Goal: Information Seeking & Learning: Find specific page/section

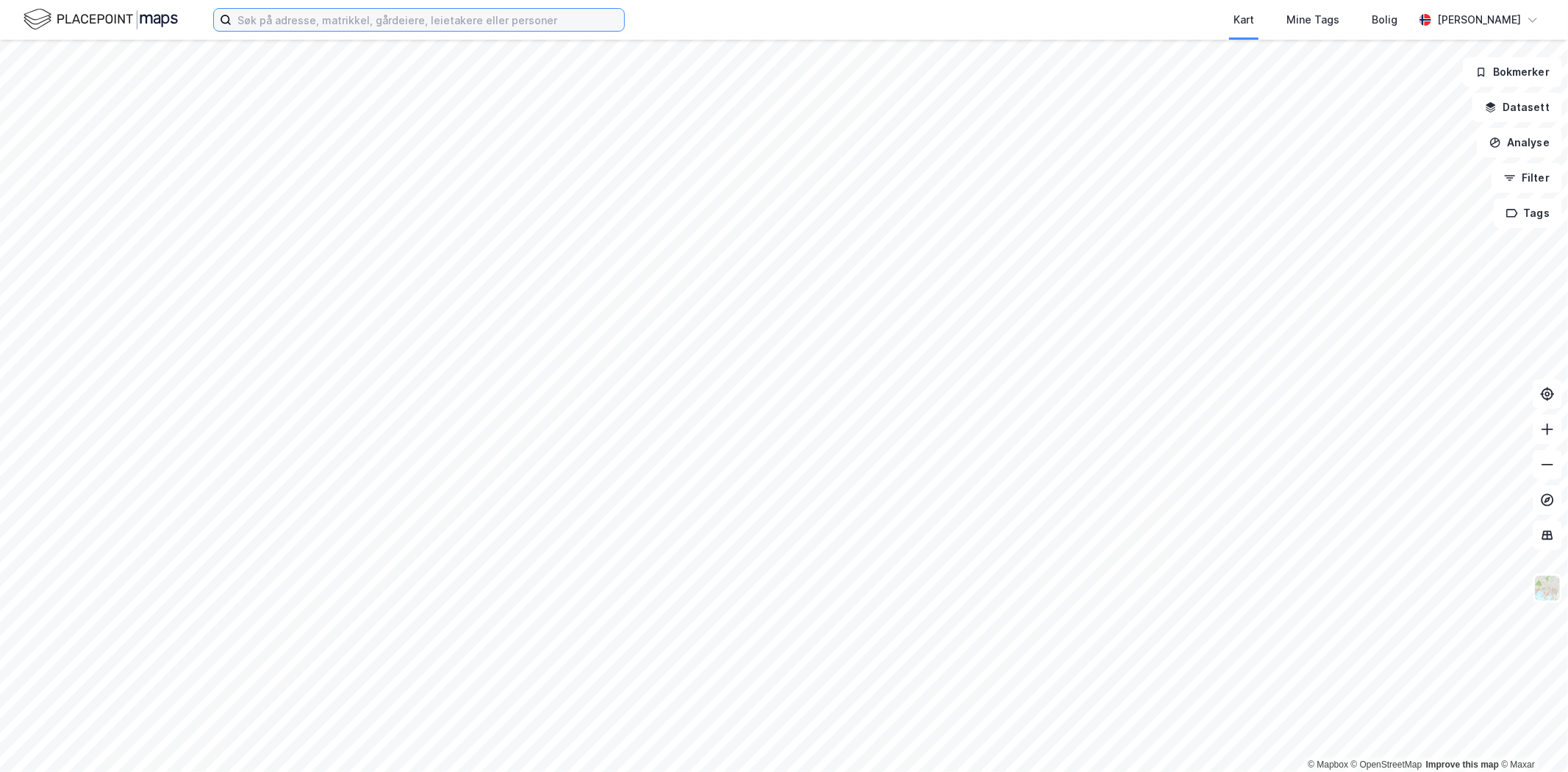
click at [268, 18] on input at bounding box center [427, 20] width 392 height 22
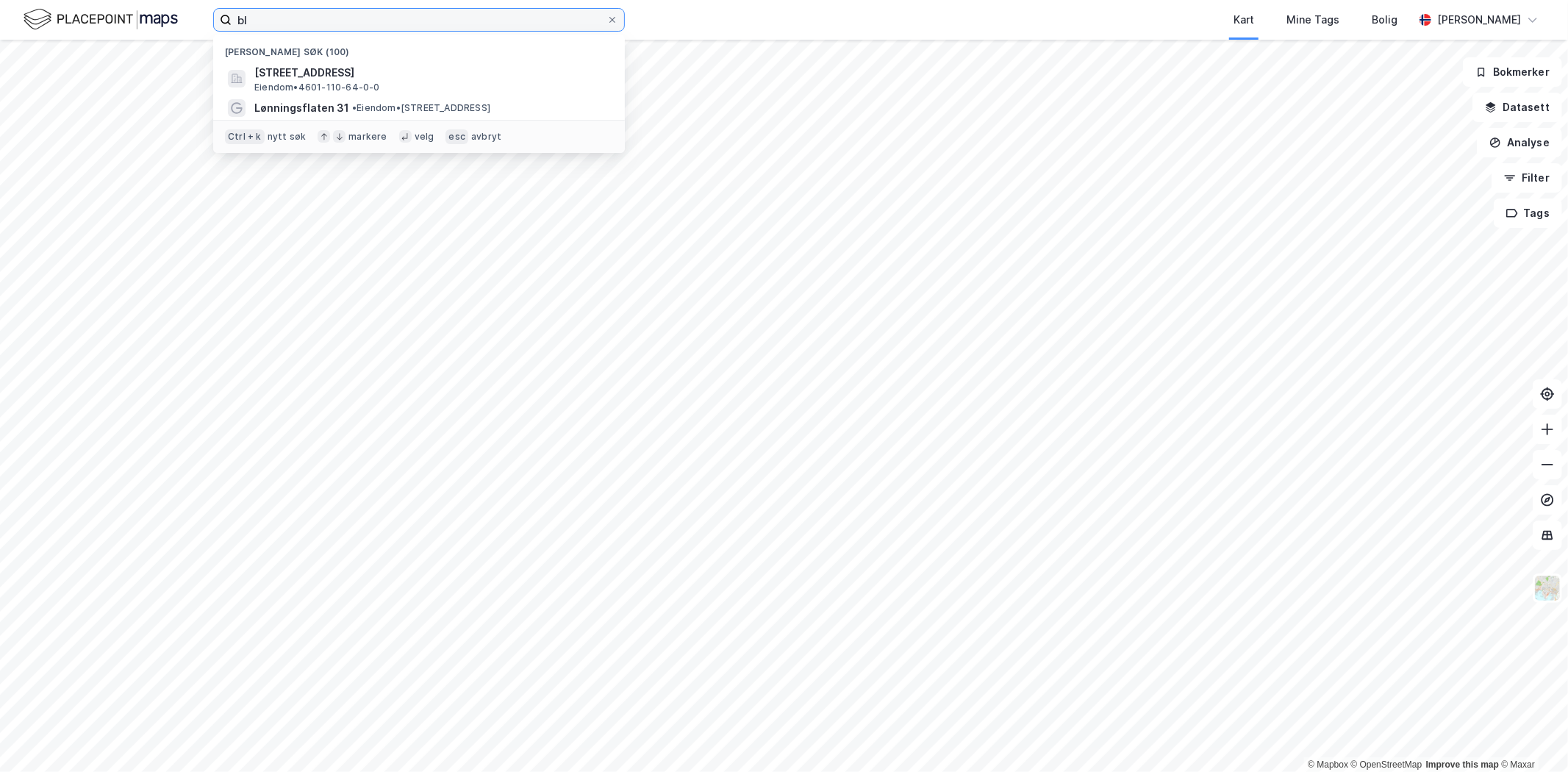
type input "b"
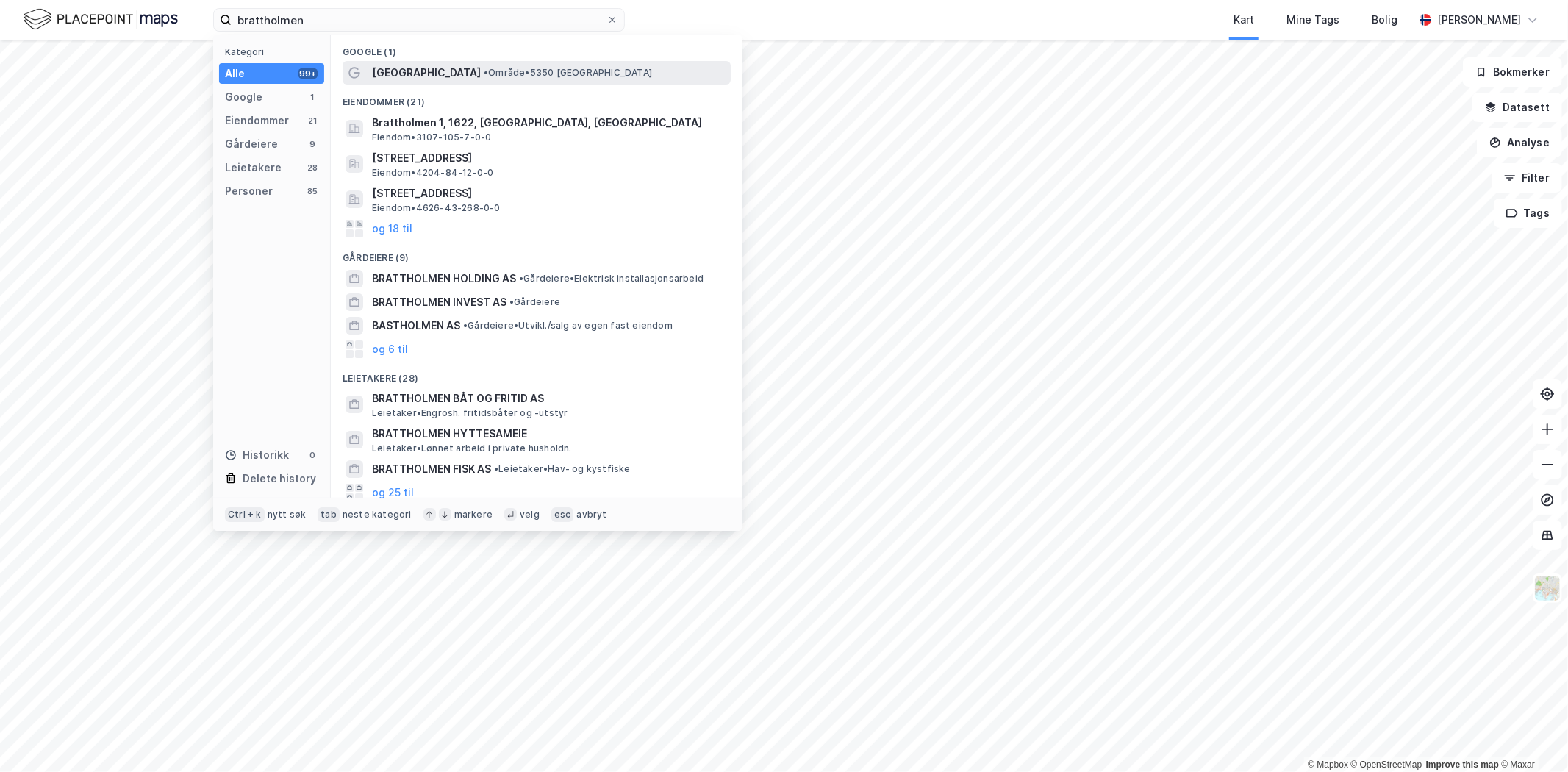
click at [431, 74] on span "[GEOGRAPHIC_DATA]" at bounding box center [427, 72] width 109 height 18
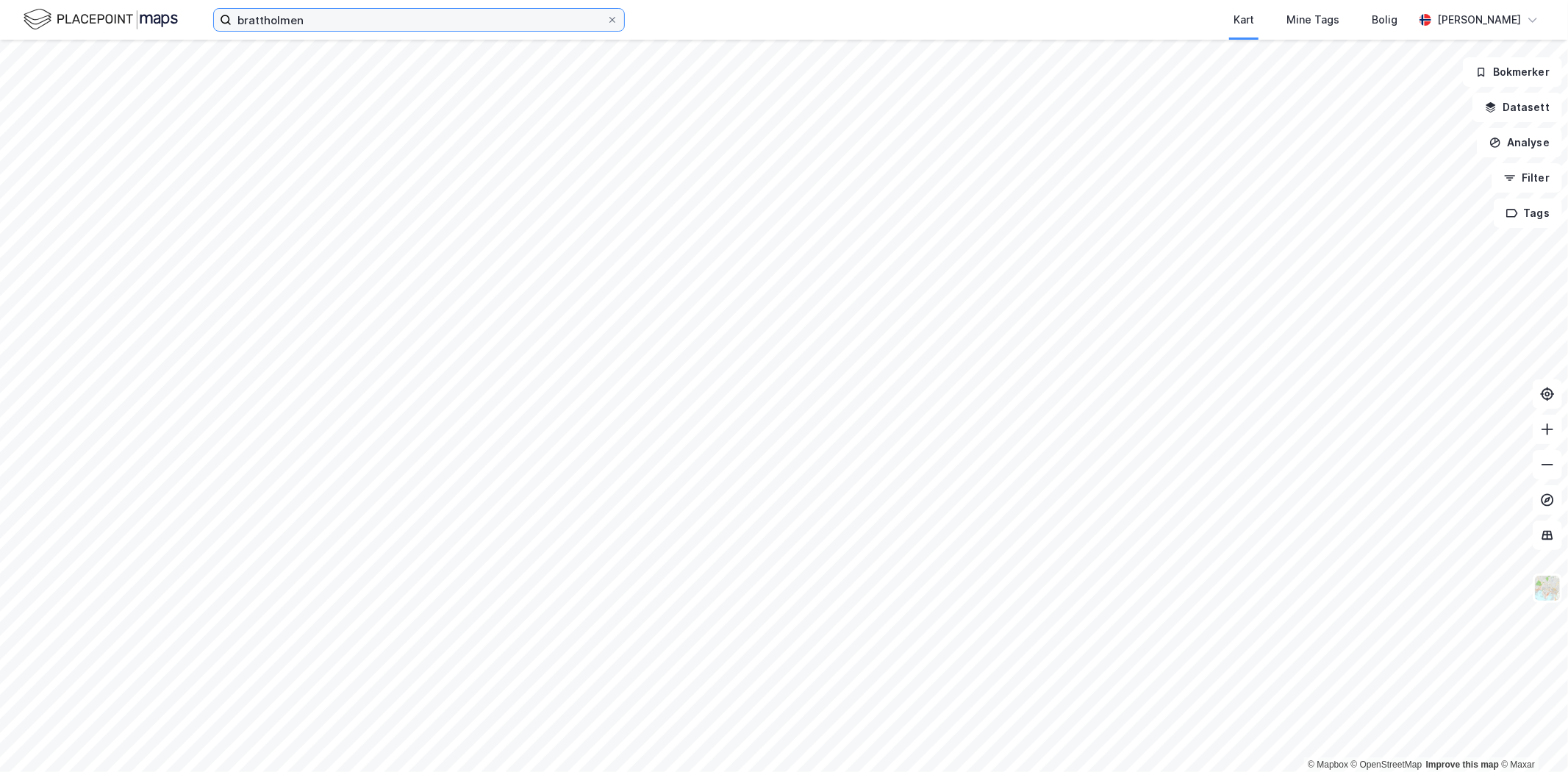
click at [271, 18] on input "brattholmen" at bounding box center [418, 20] width 375 height 22
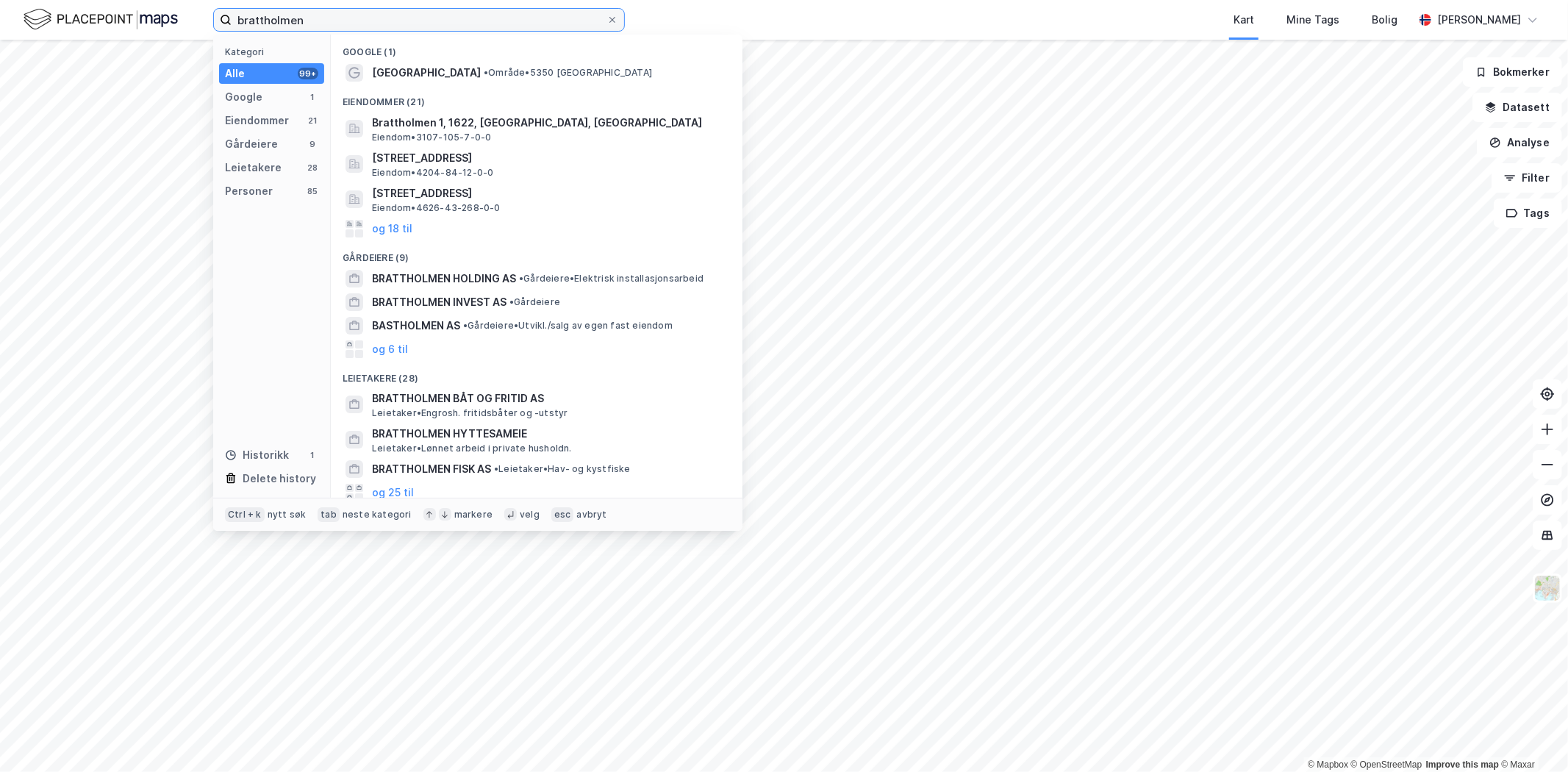
click at [271, 18] on input "brattholmen" at bounding box center [418, 20] width 375 height 22
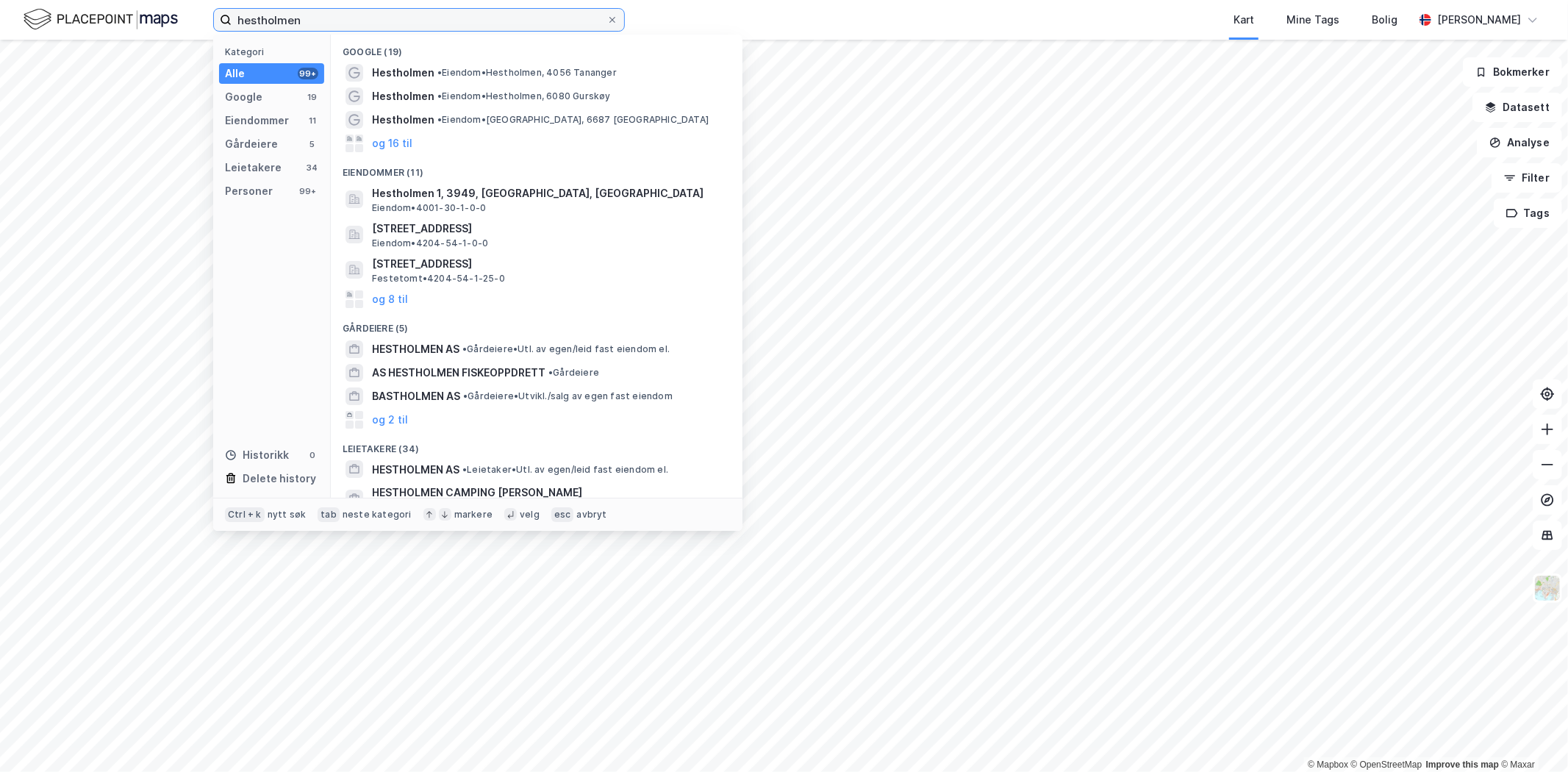
click at [336, 24] on input "hestholmen" at bounding box center [418, 20] width 375 height 22
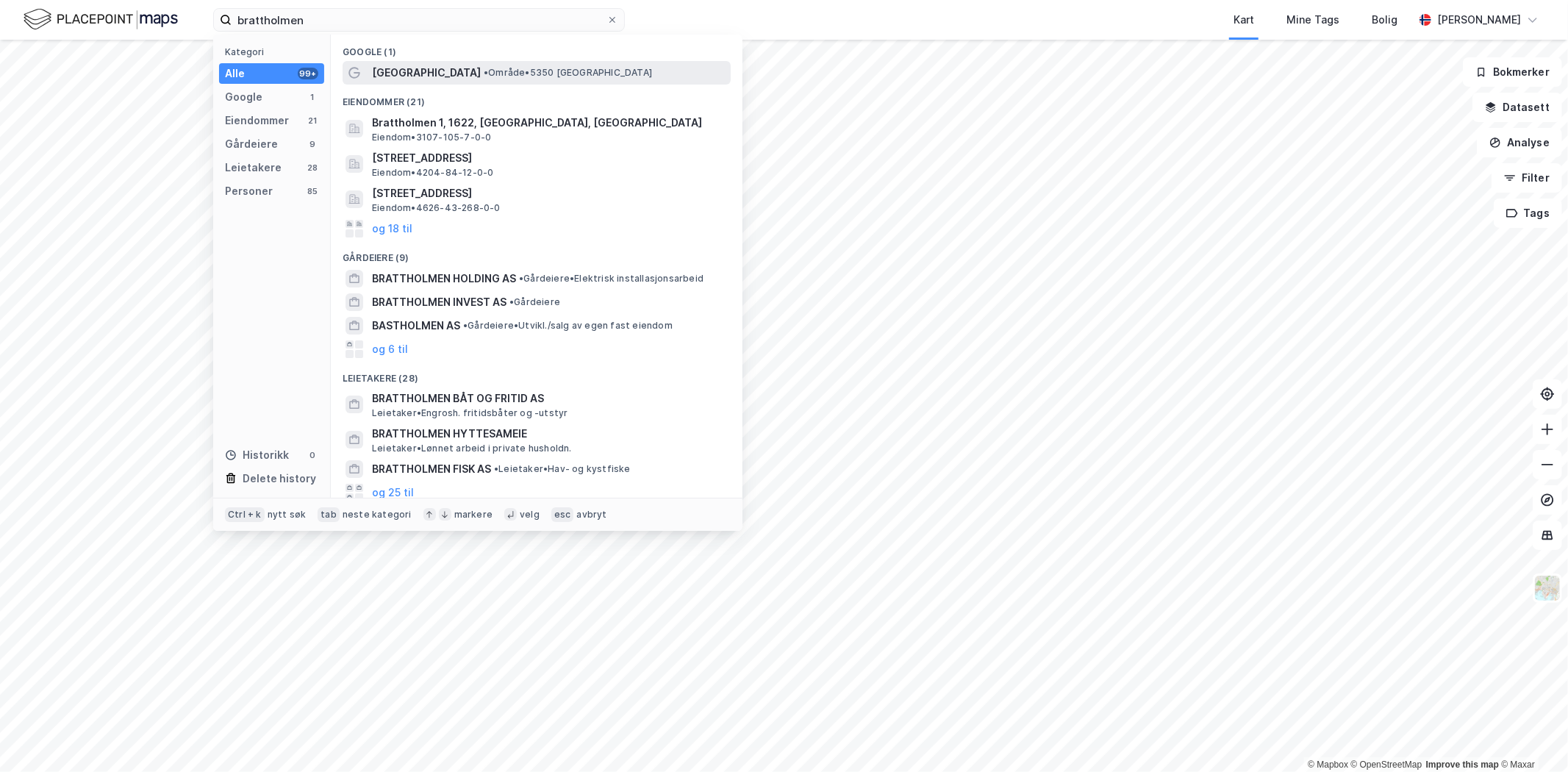
click at [541, 74] on span "• Område • 5350 [GEOGRAPHIC_DATA]" at bounding box center [568, 73] width 169 height 12
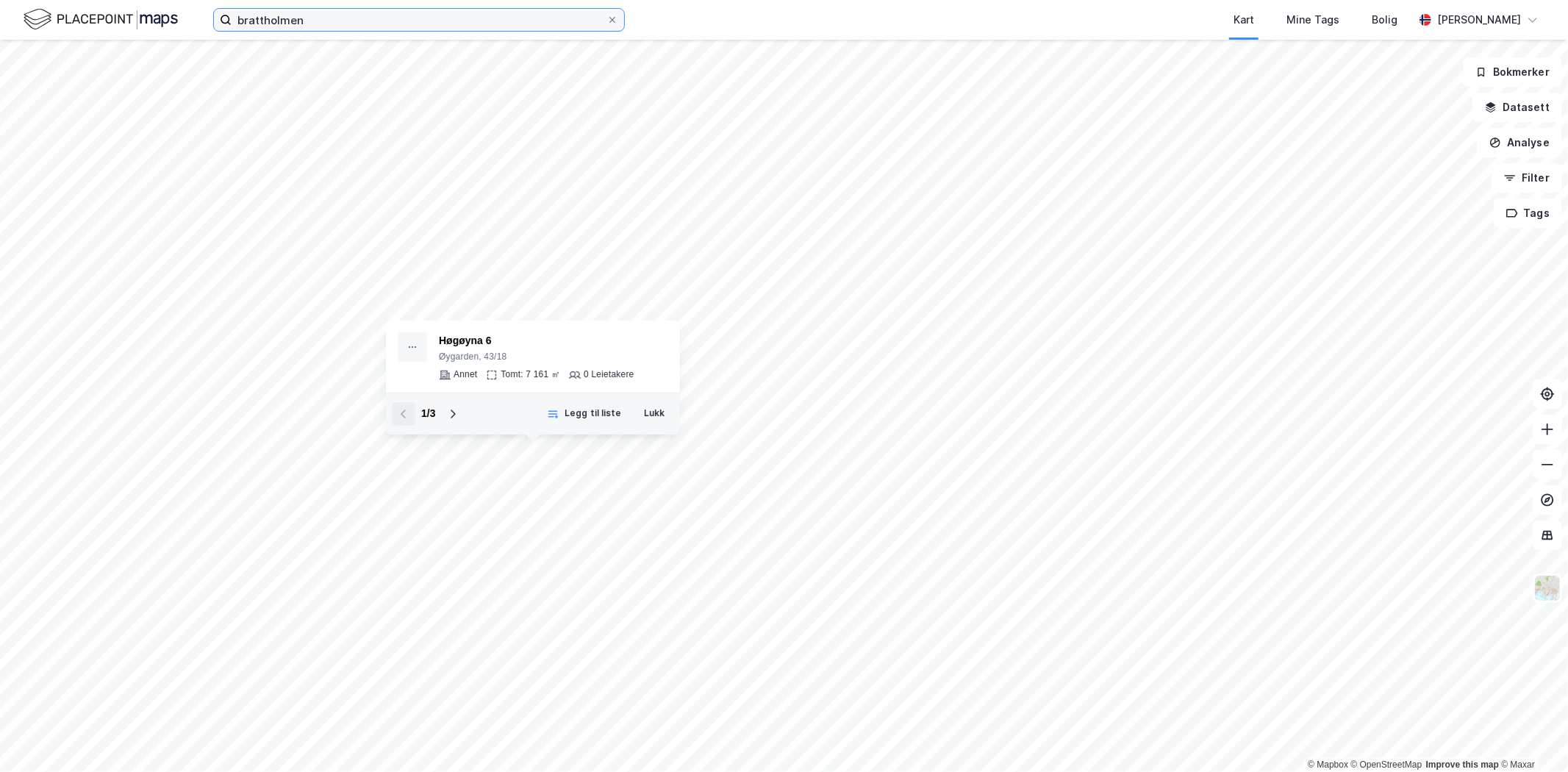
click at [314, 28] on input "brattholmen" at bounding box center [418, 20] width 375 height 22
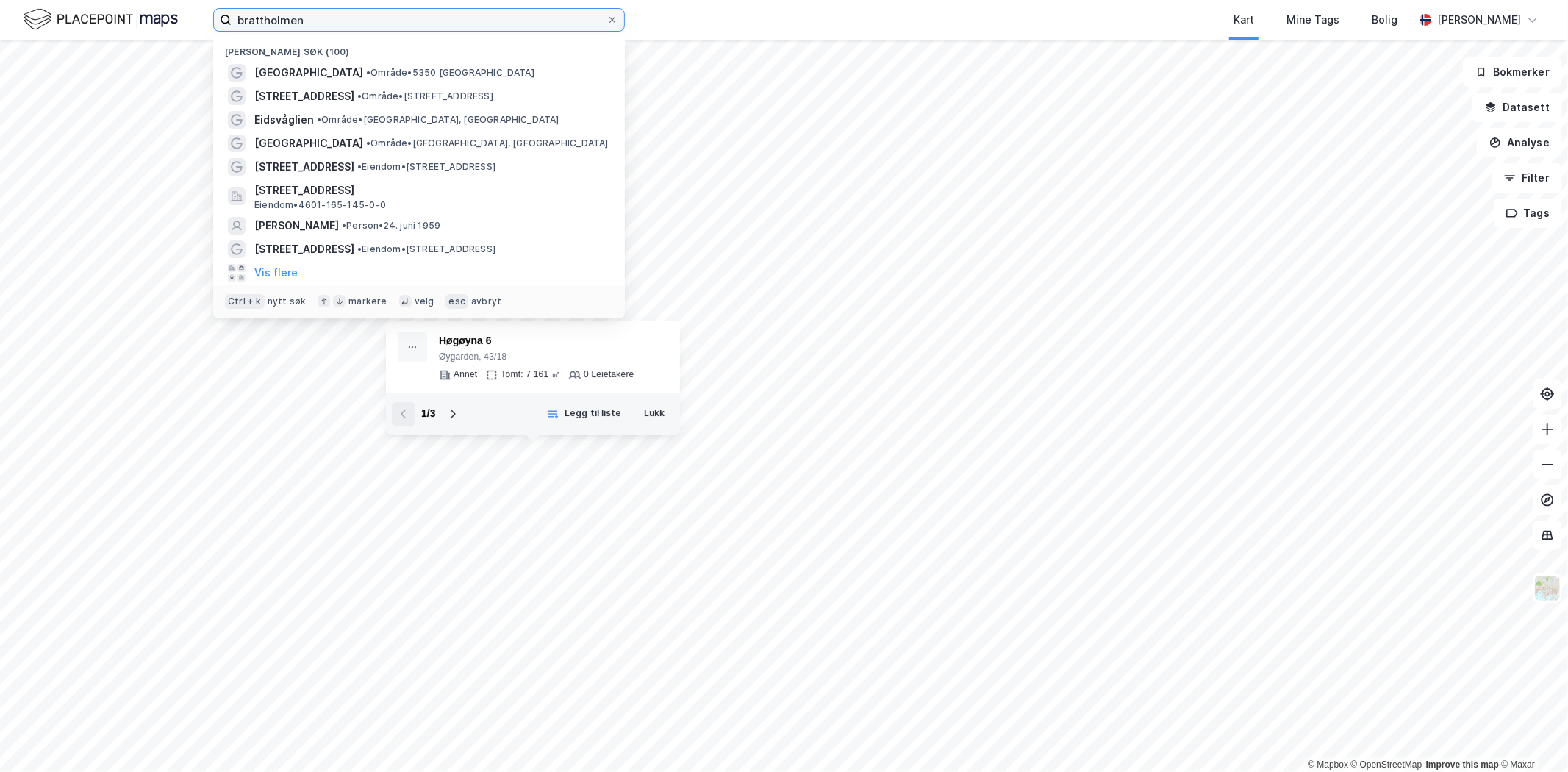
click at [314, 28] on input "brattholmen" at bounding box center [418, 20] width 375 height 22
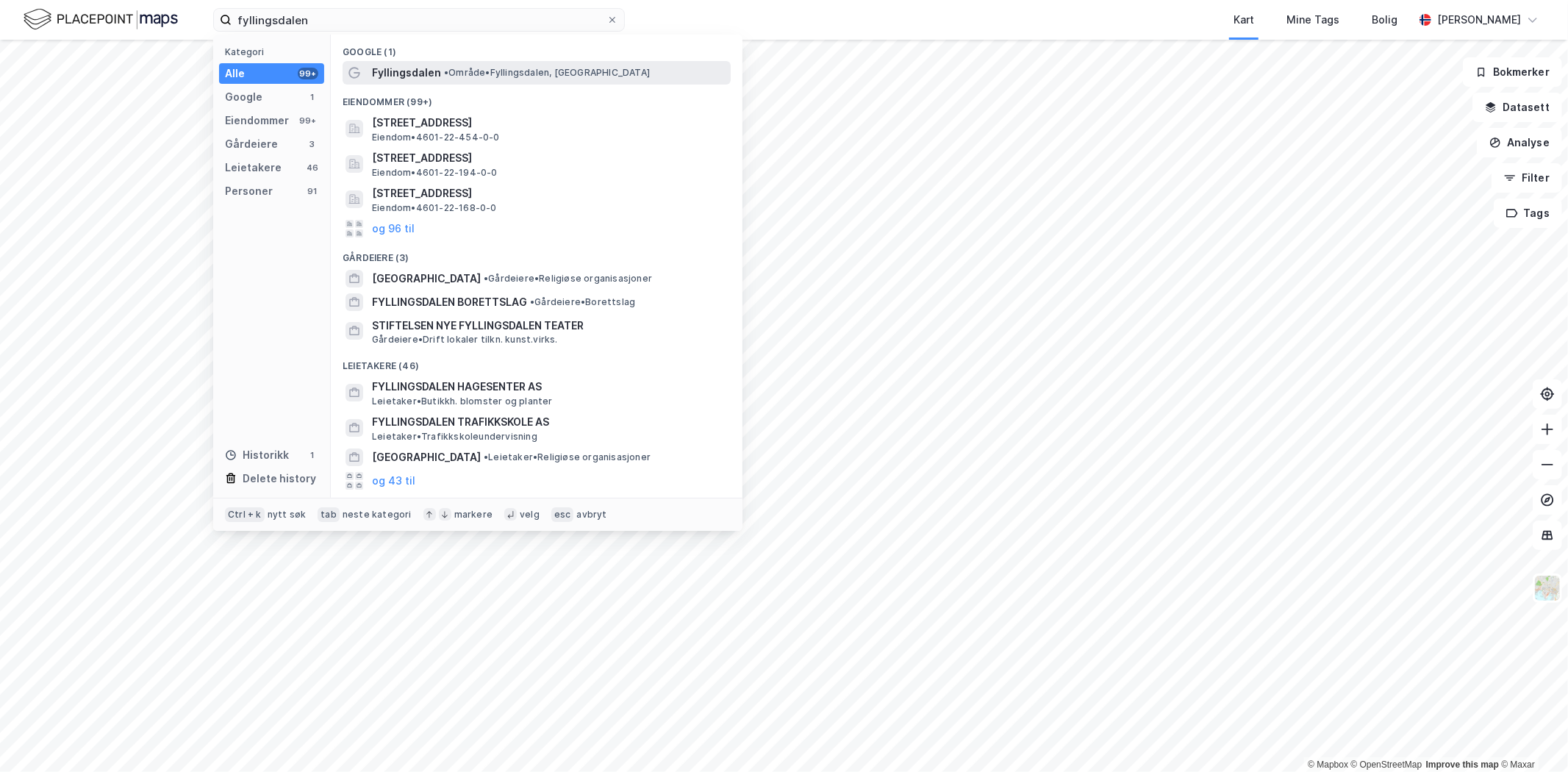
click at [434, 75] on span "Fyllingsdalen" at bounding box center [406, 72] width 69 height 18
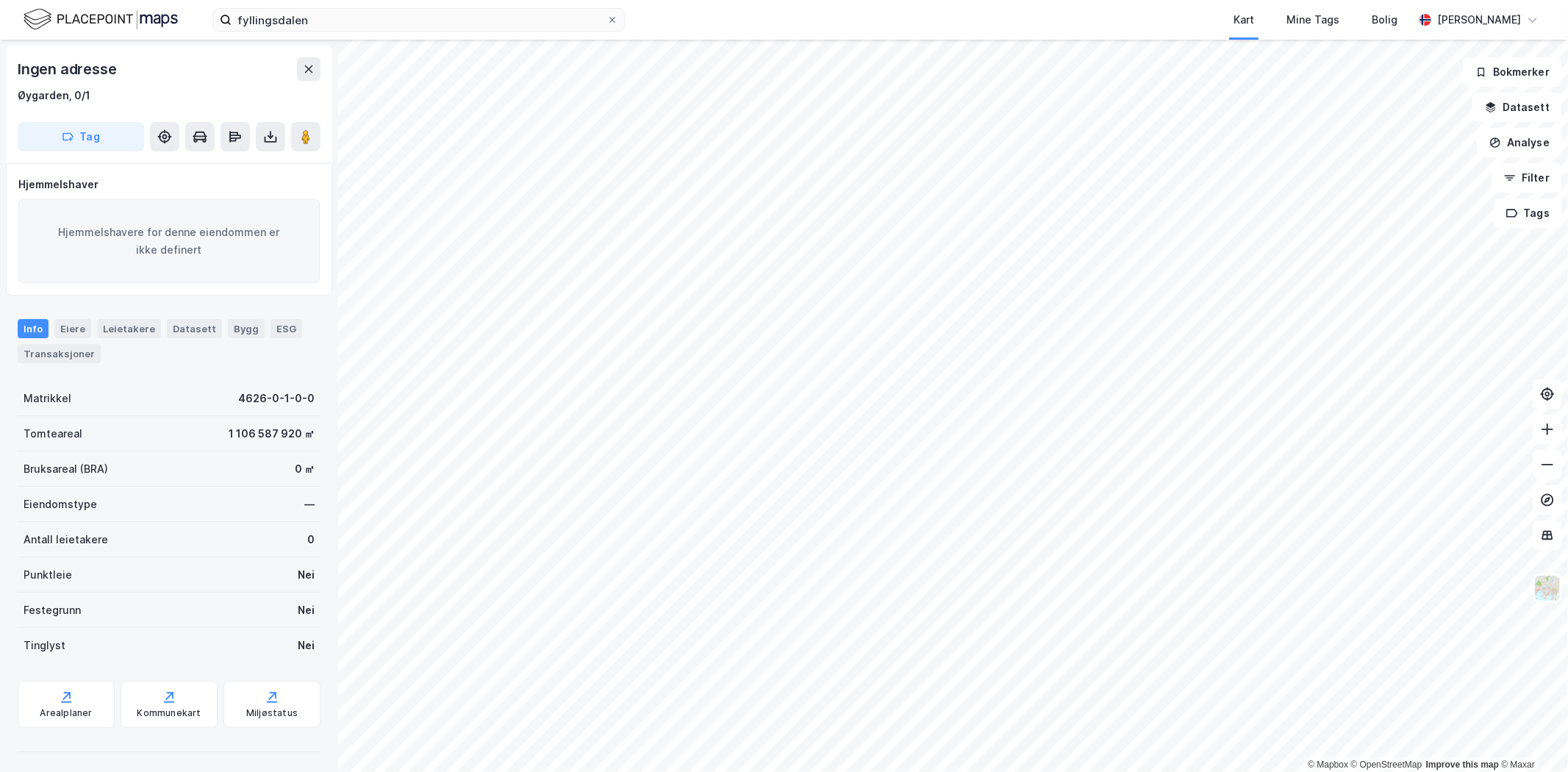
click at [439, 31] on div "fyllingsdalen Kart Mine Tags Bolig [PERSON_NAME]" at bounding box center [784, 19] width 1568 height 40
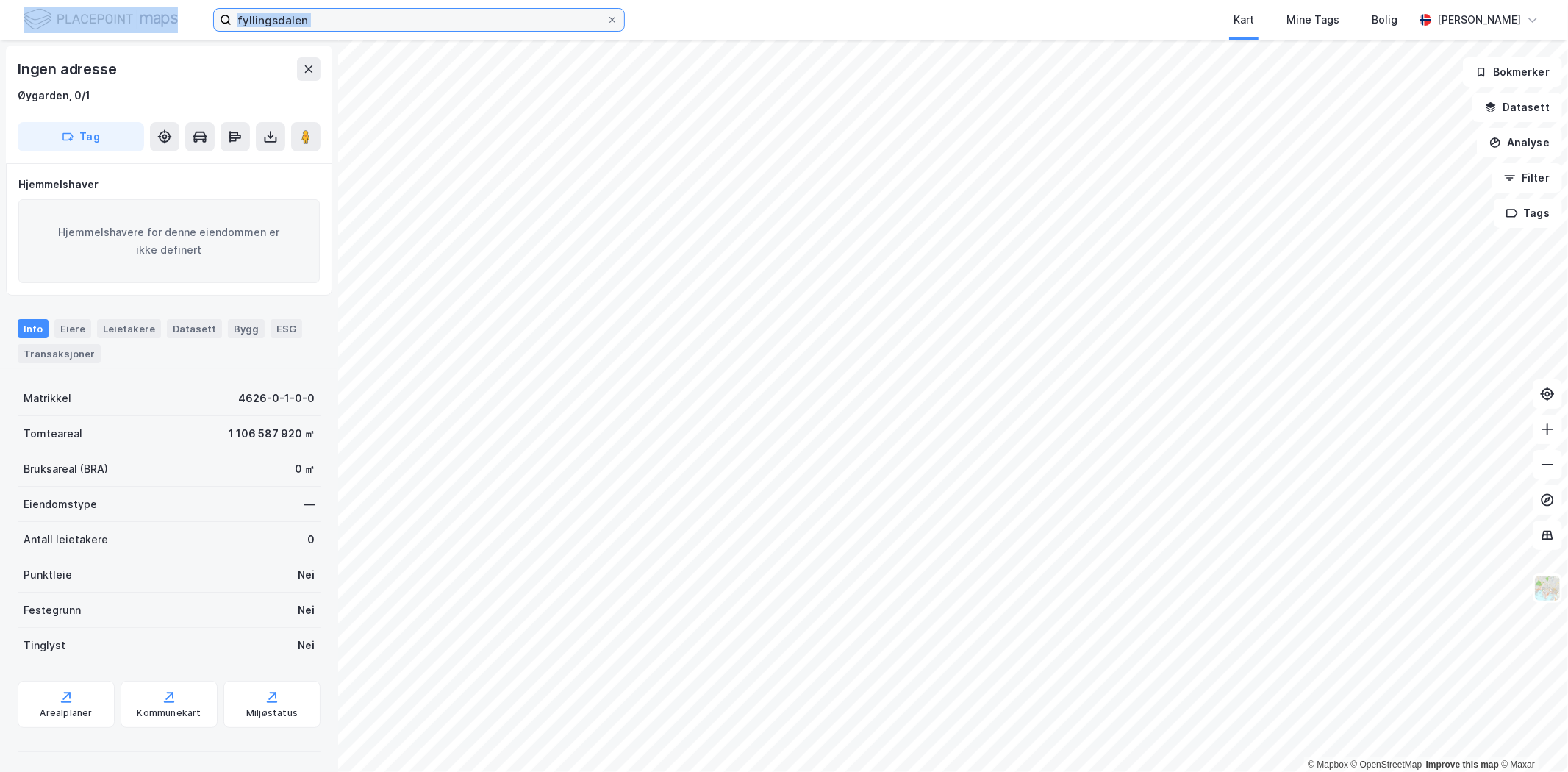
click at [382, 18] on input "fyllingsdalen" at bounding box center [418, 20] width 375 height 22
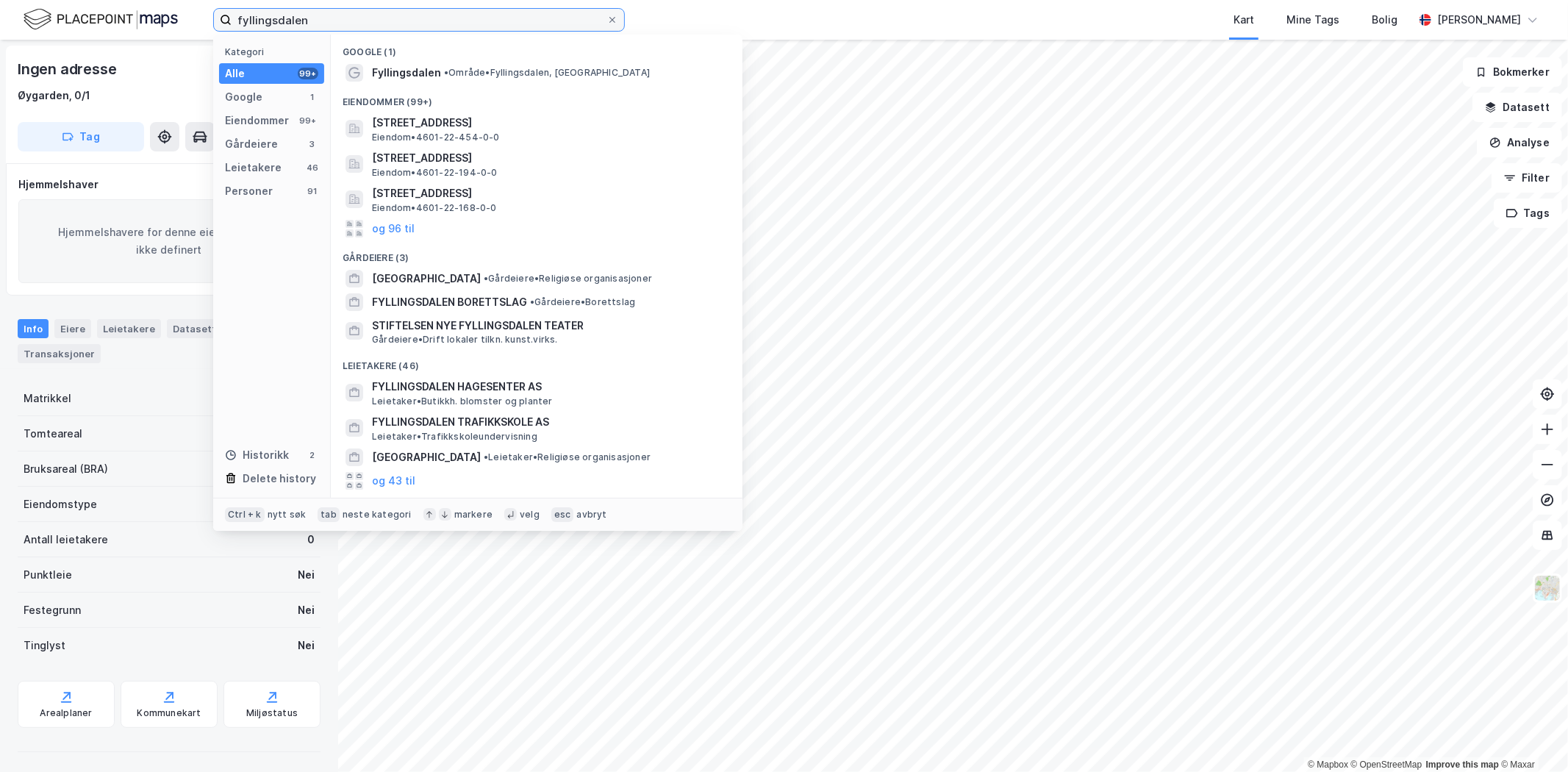
click at [383, 16] on input "fyllingsdalen" at bounding box center [418, 20] width 375 height 22
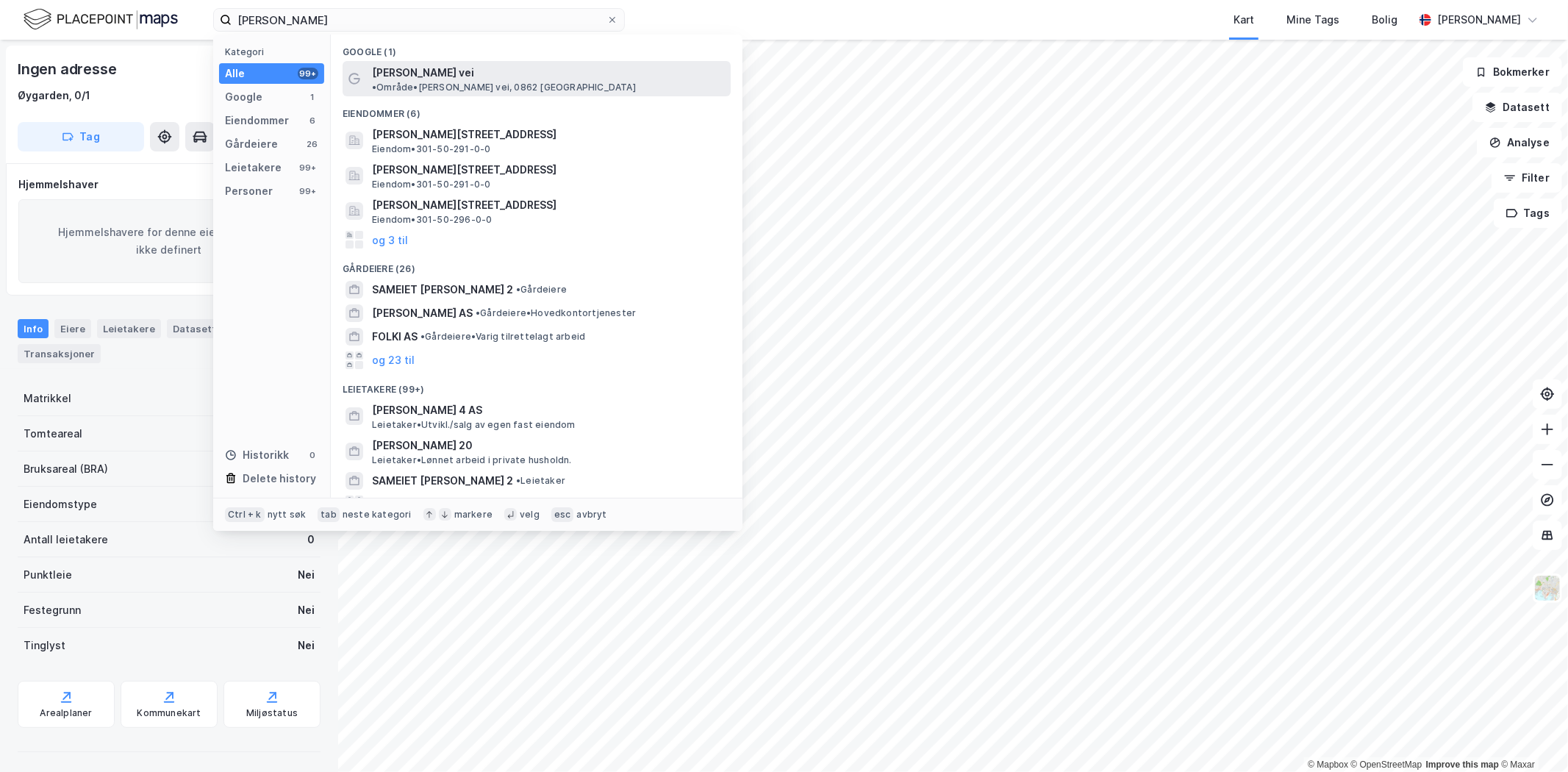
click at [435, 75] on span "[PERSON_NAME] vei" at bounding box center [423, 72] width 102 height 18
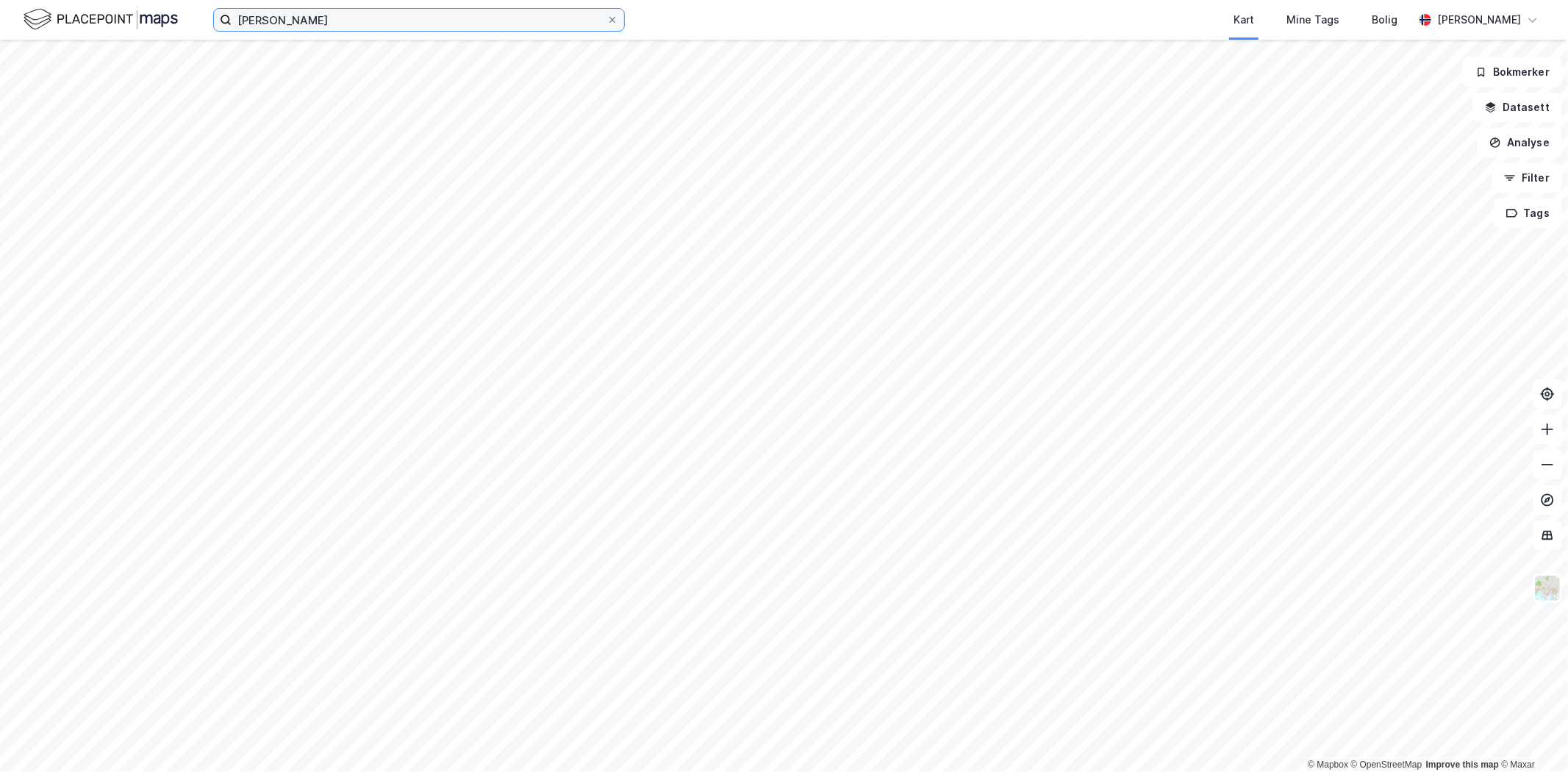
click at [380, 12] on input "[PERSON_NAME]" at bounding box center [418, 20] width 375 height 22
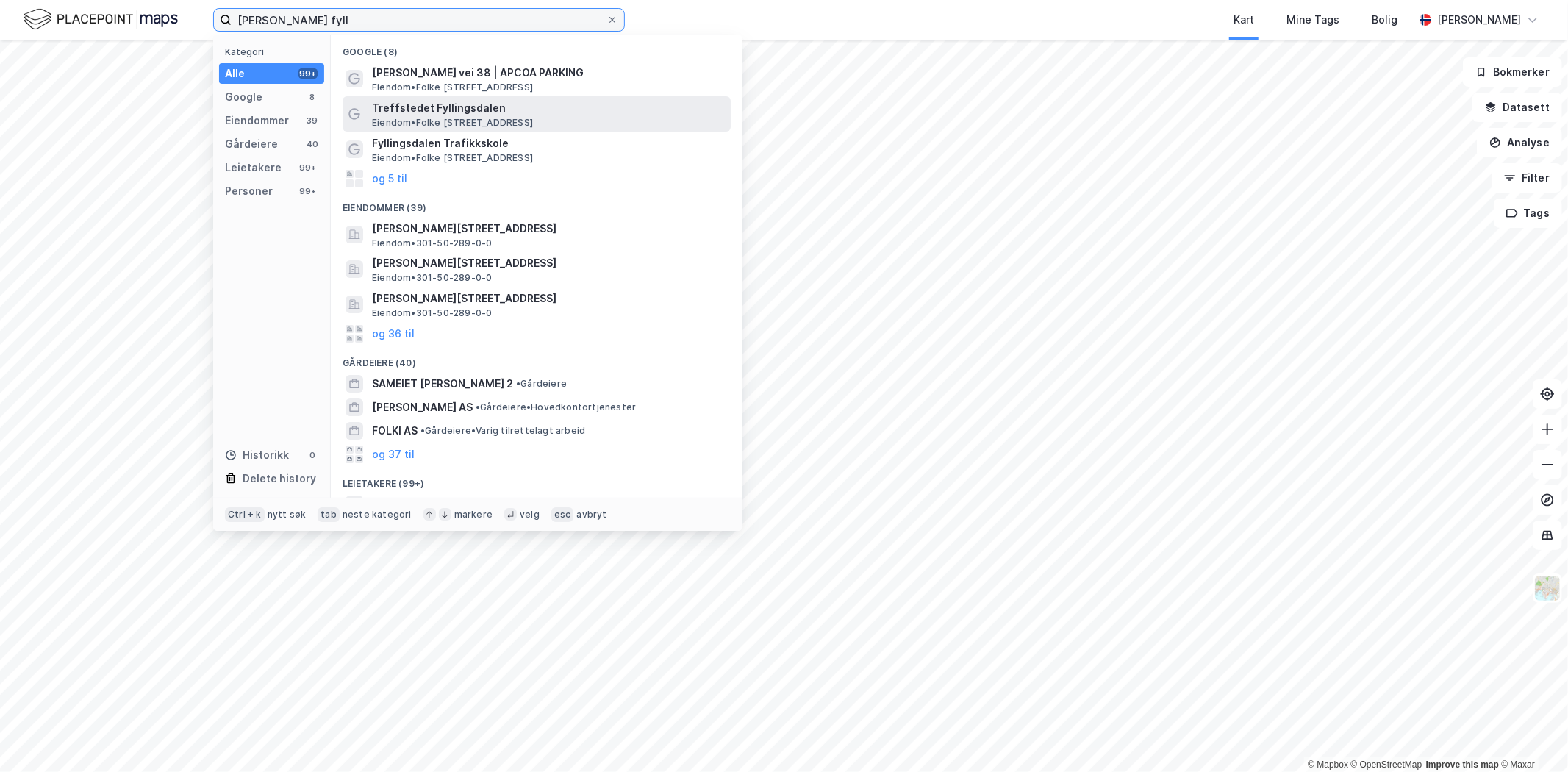
type input "[PERSON_NAME] fyll"
click at [475, 129] on div "Treffstedet Fyllingsdalen Eiendom • [STREET_ADDRESS]" at bounding box center [536, 114] width 388 height 35
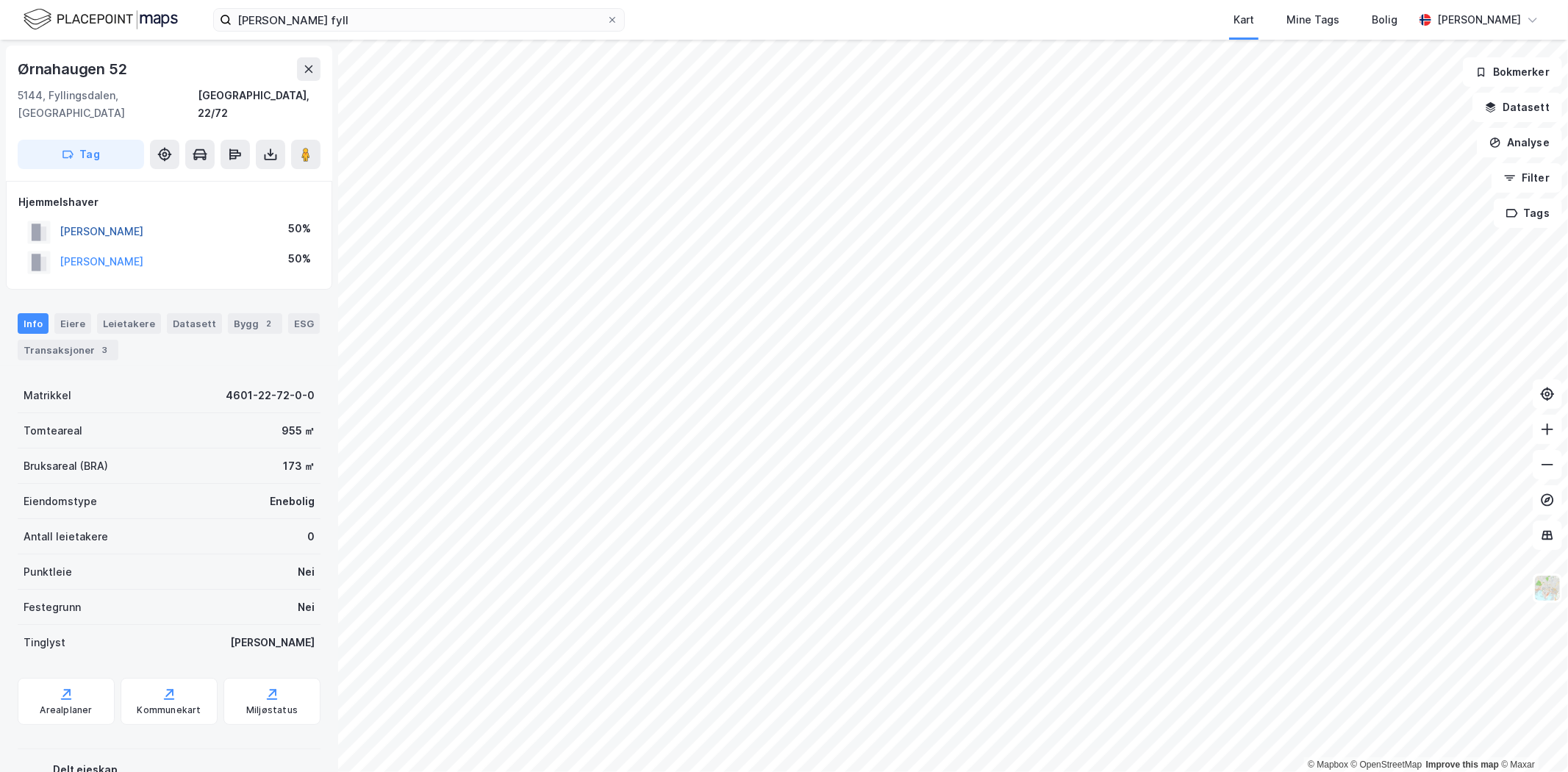
click at [0, 0] on button "[PERSON_NAME]" at bounding box center [0, 0] width 0 height 0
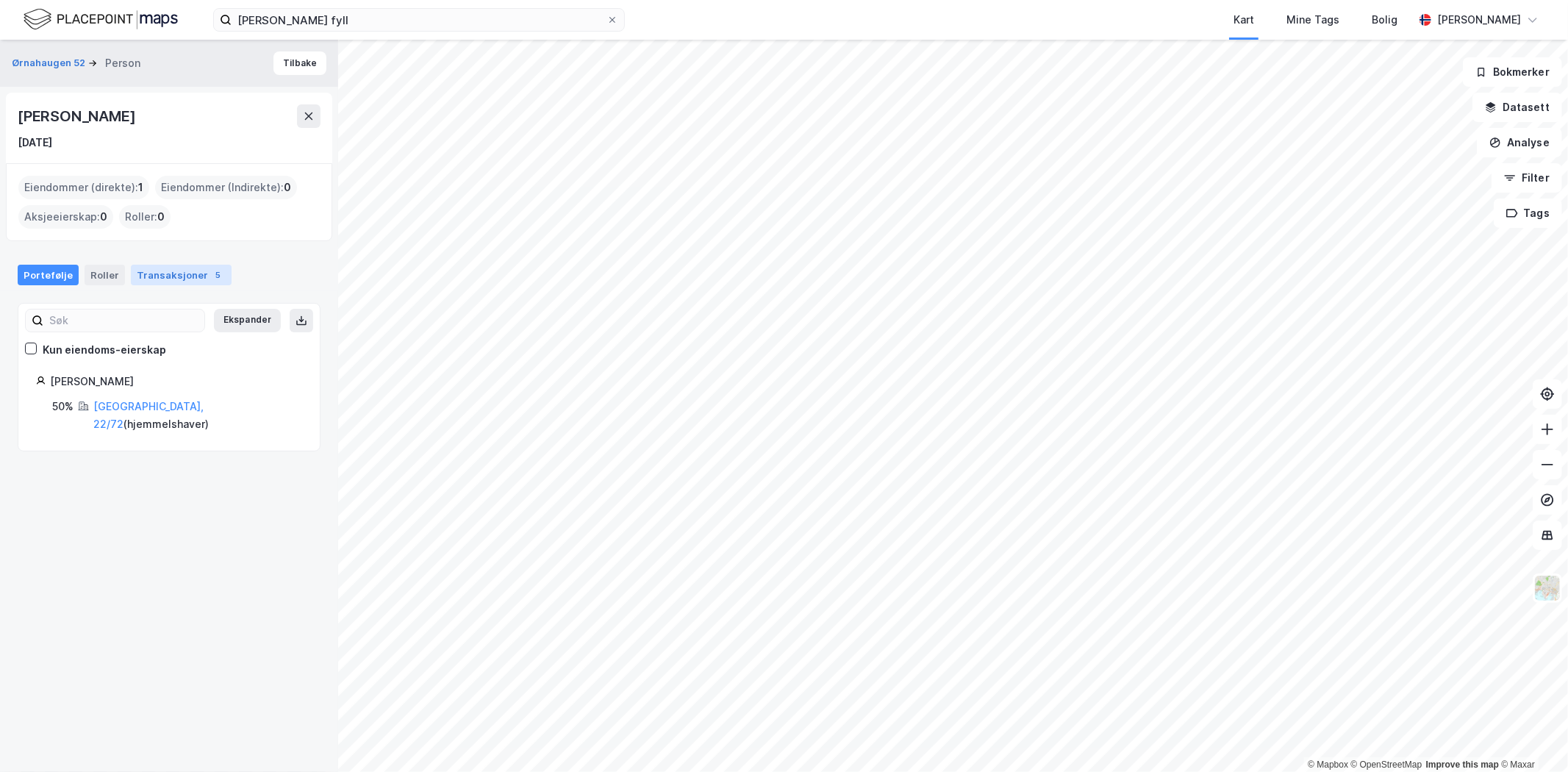
click at [149, 283] on div "Transaksjoner 5" at bounding box center [181, 275] width 100 height 20
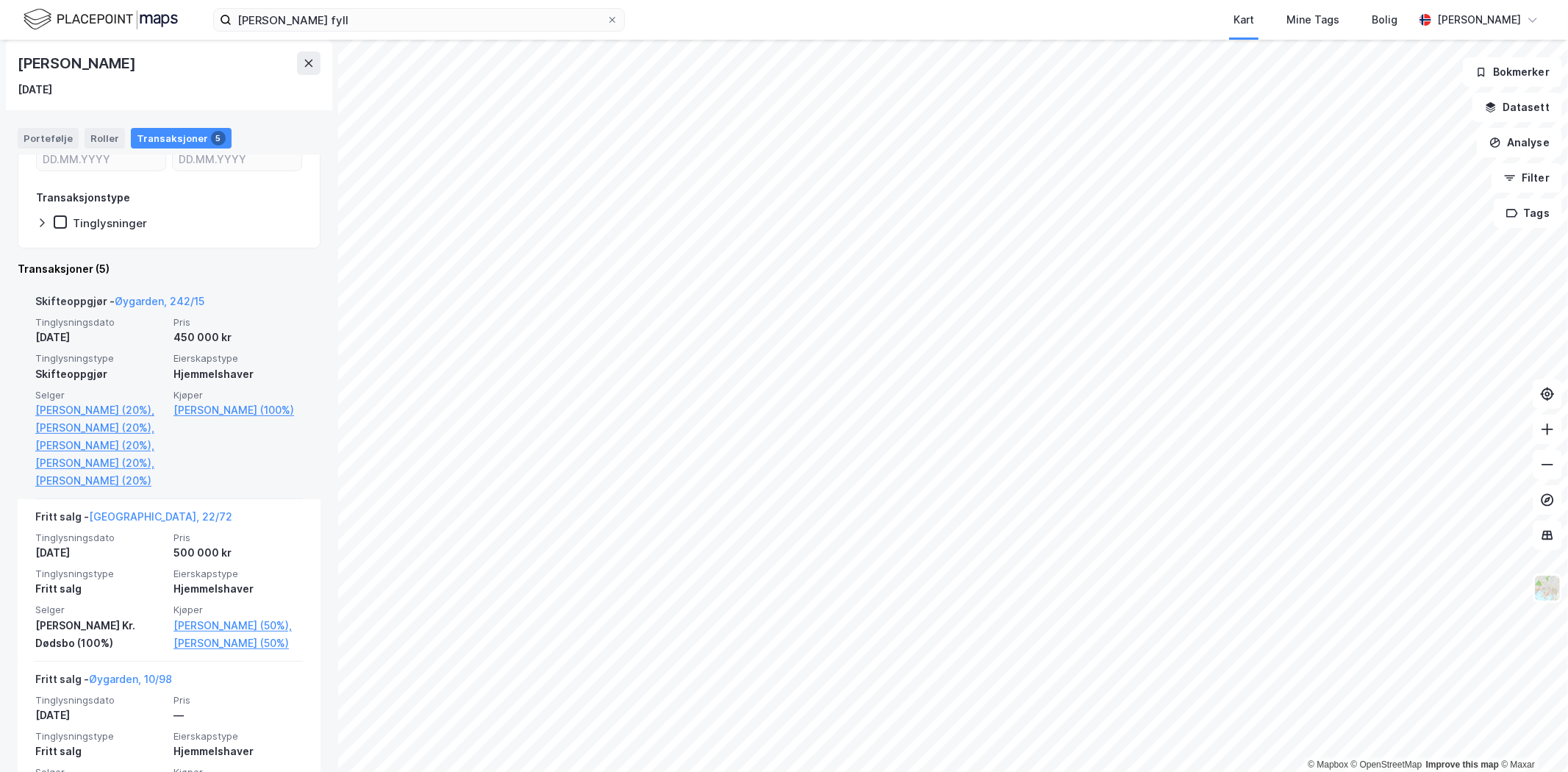
scroll to position [245, 0]
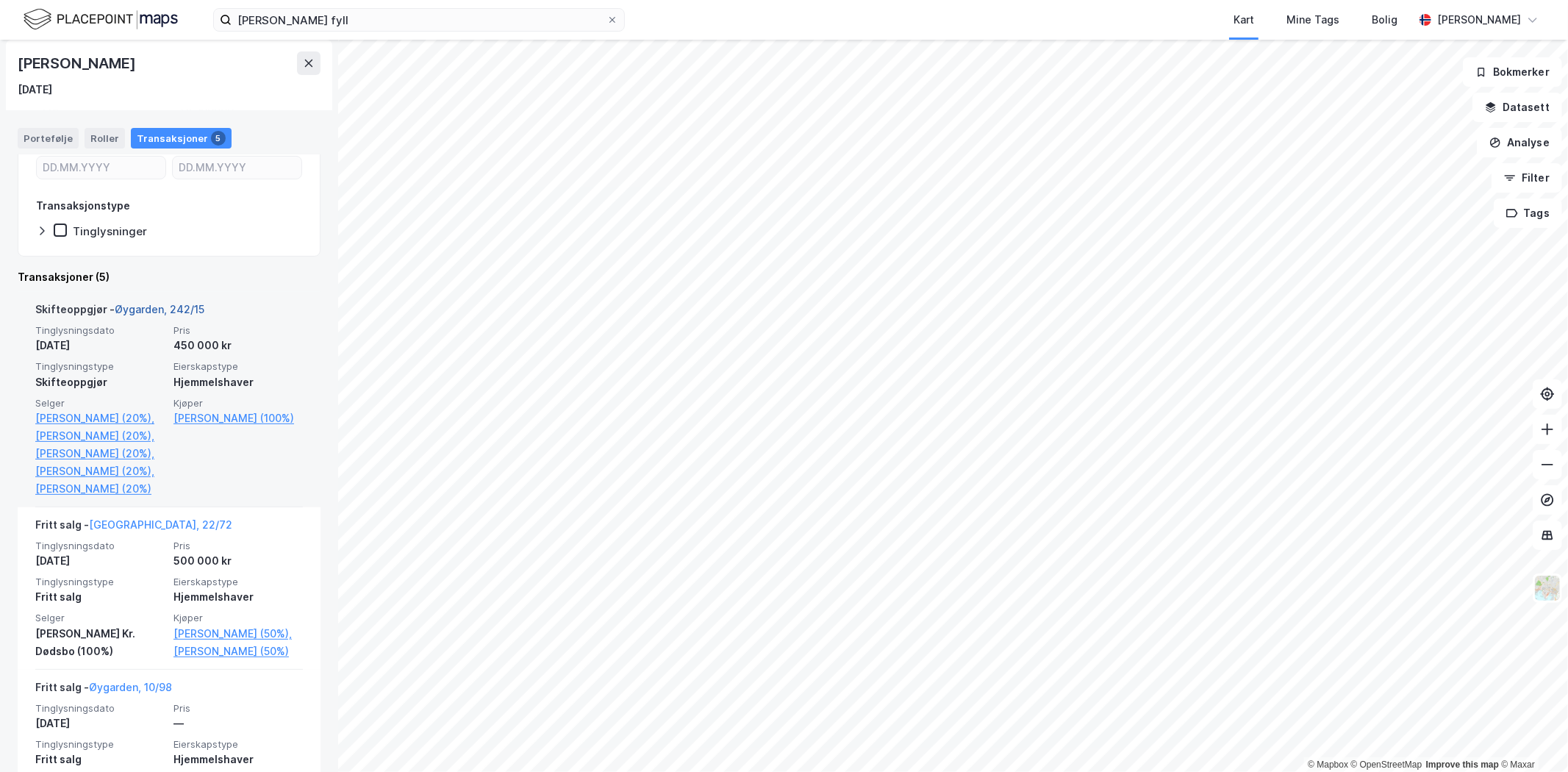
click at [147, 305] on link "Øygarden, 242/15" at bounding box center [158, 310] width 89 height 13
